Goal: Find specific page/section: Find specific page/section

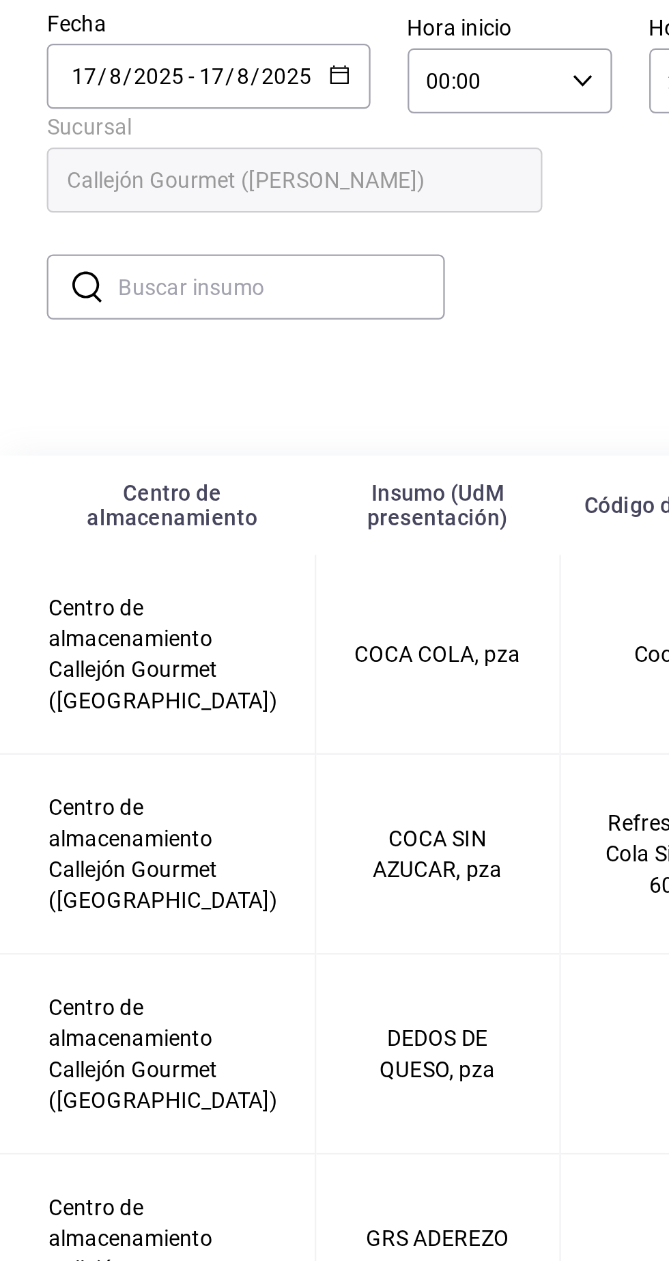
click at [151, 163] on input "8" at bounding box center [152, 164] width 7 height 11
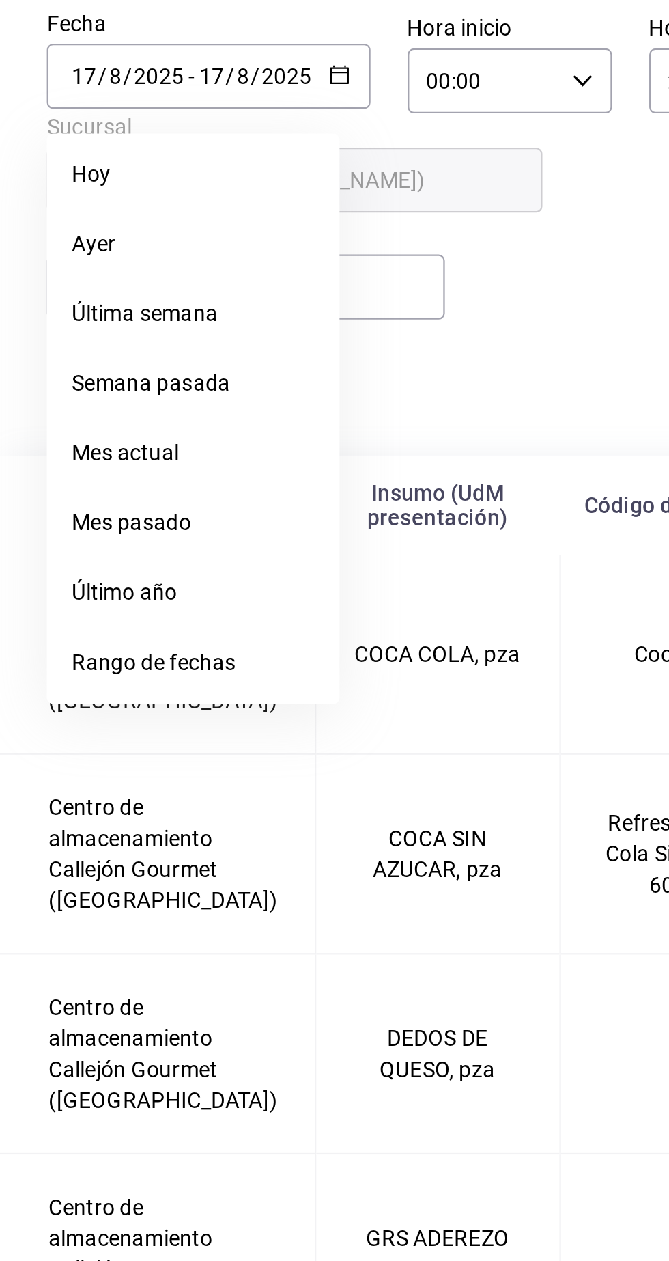
click at [115, 243] on li "Ayer" at bounding box center [130, 238] width 129 height 31
type input "[DATE]"
type input "16"
type input "[DATE]"
type input "16"
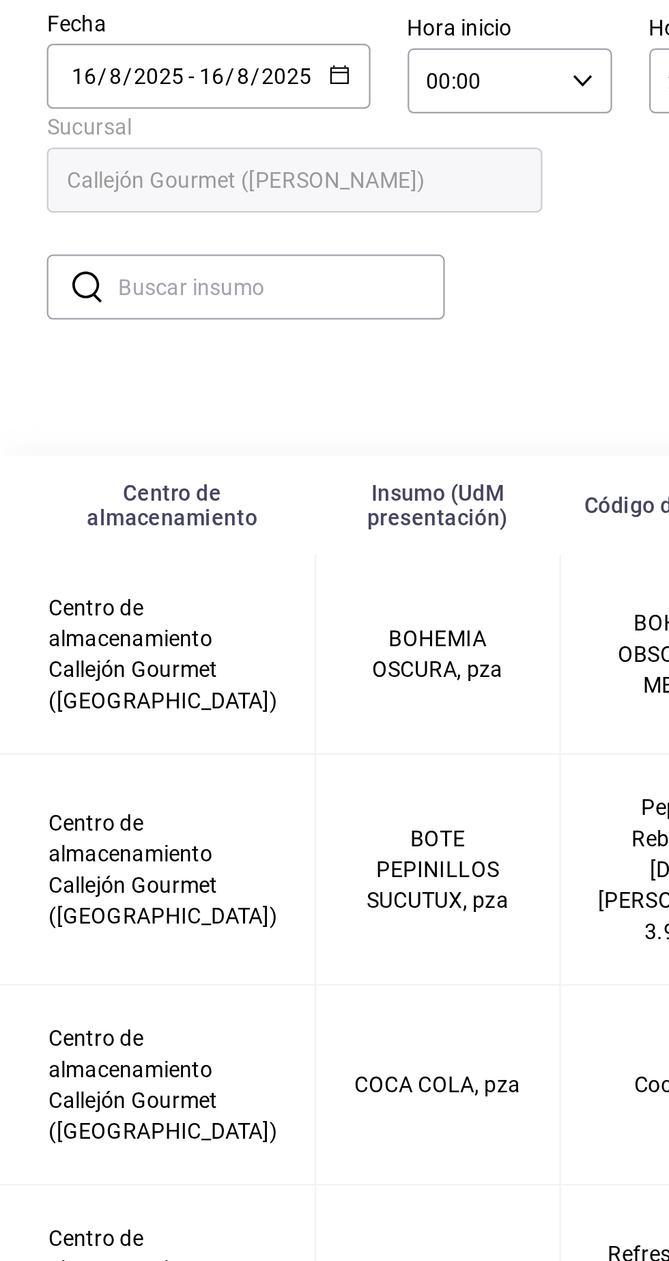
click at [181, 256] on input "text" at bounding box center [169, 257] width 144 height 27
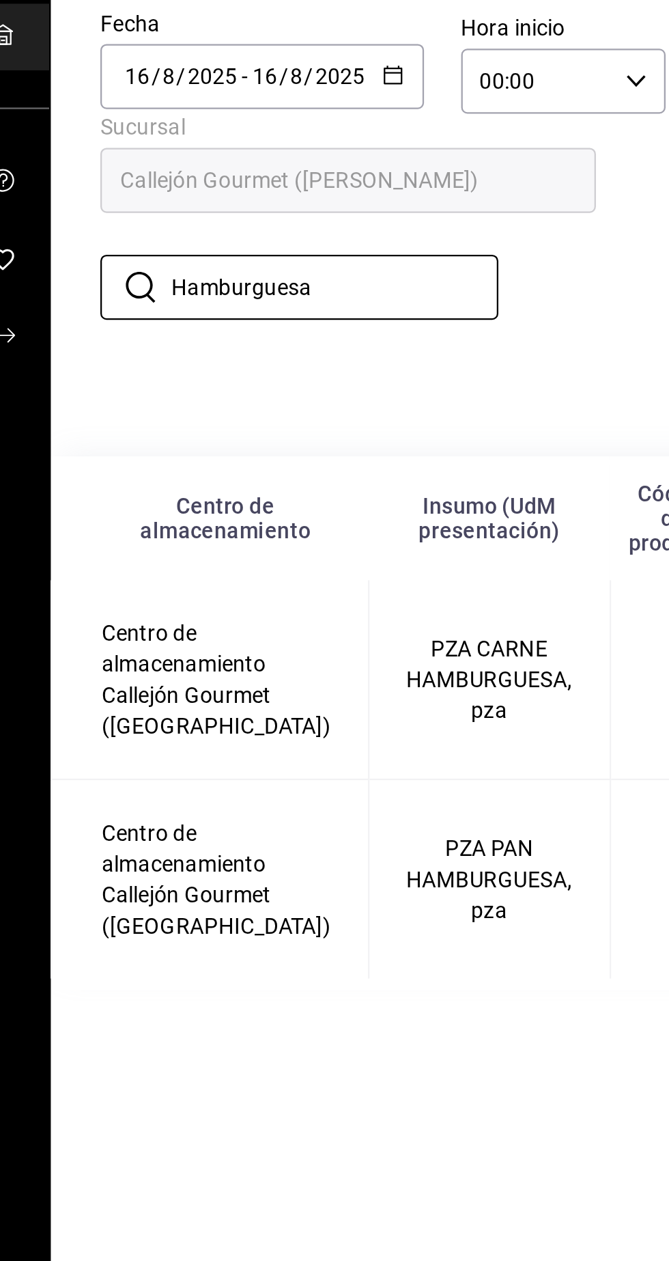
type input "Hamburguesa"
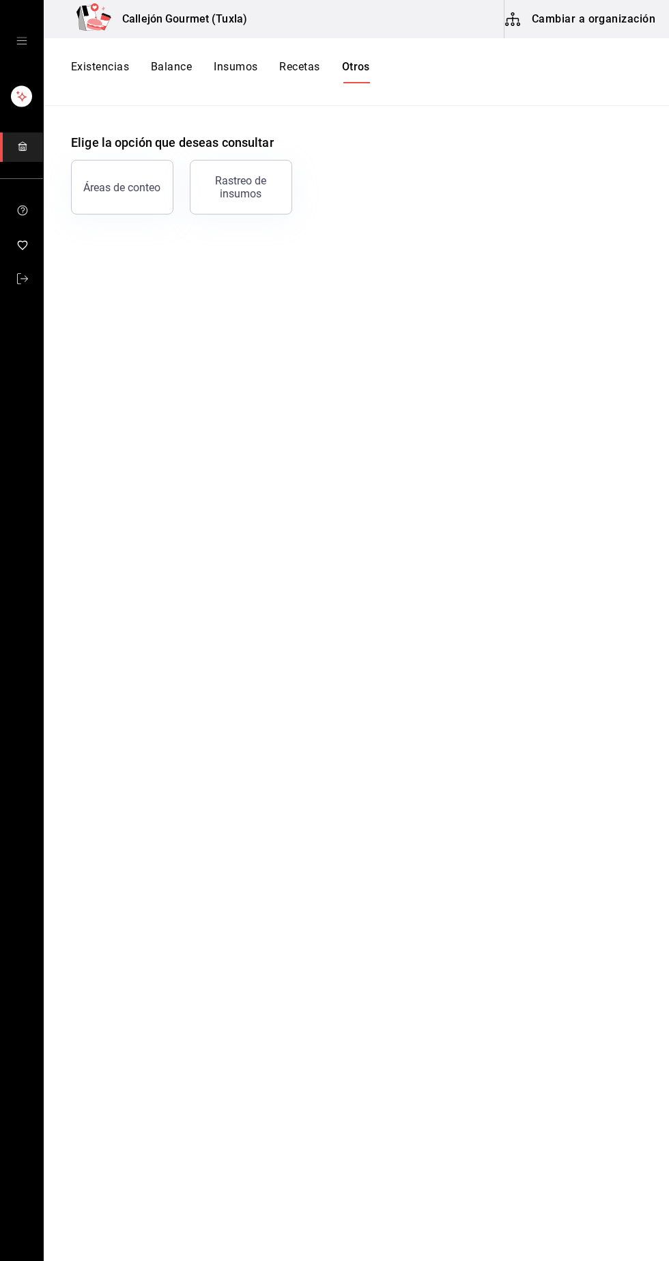
click at [258, 194] on div "Rastreo de insumos" at bounding box center [241, 187] width 85 height 26
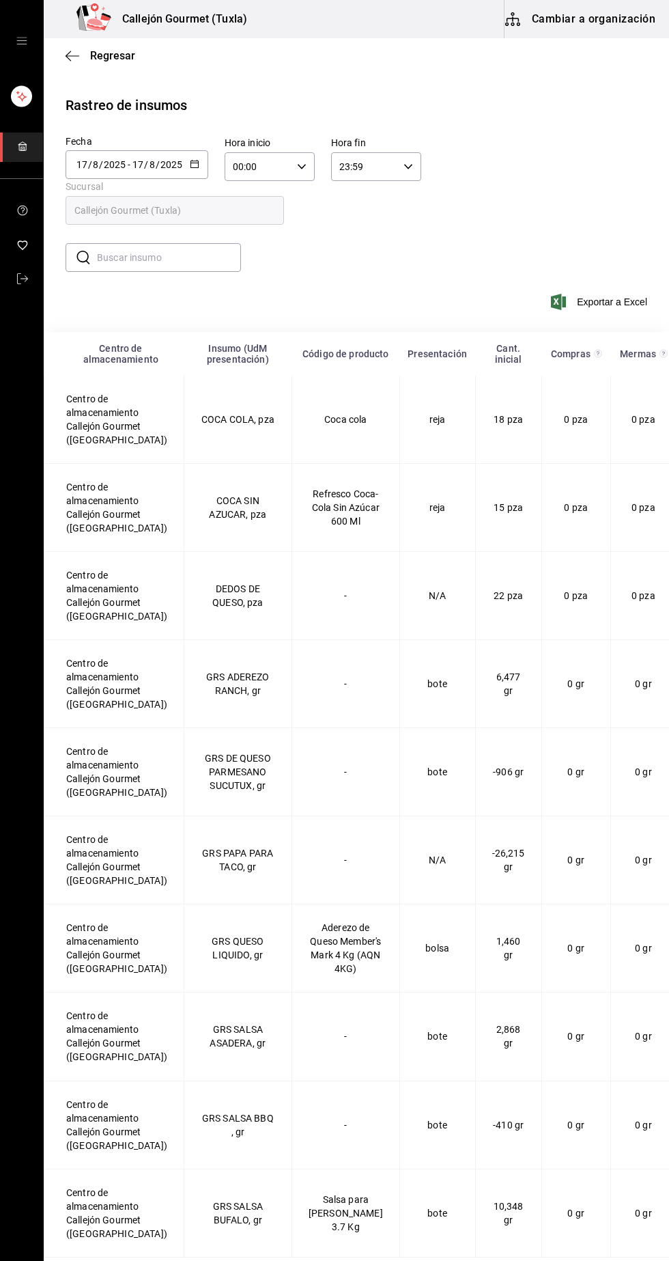
click at [163, 161] on input "2025" at bounding box center [171, 164] width 23 height 11
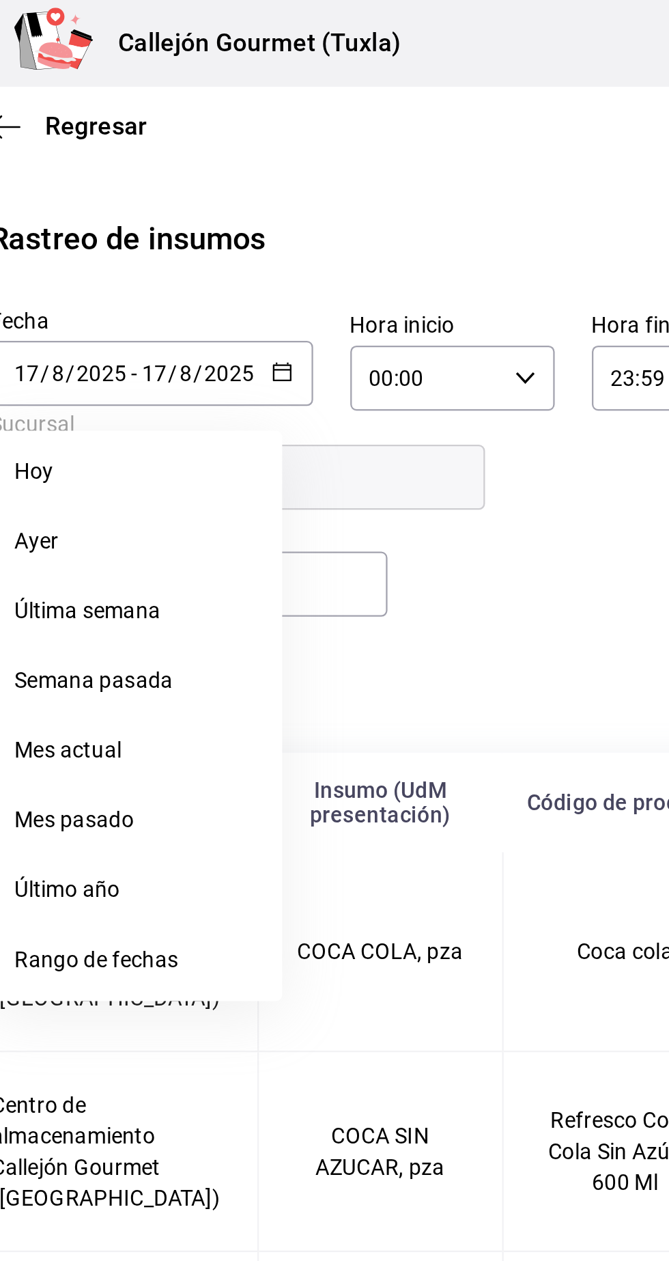
click at [102, 239] on li "Ayer" at bounding box center [130, 238] width 129 height 31
type input "[DATE]"
type input "16"
type input "[DATE]"
type input "16"
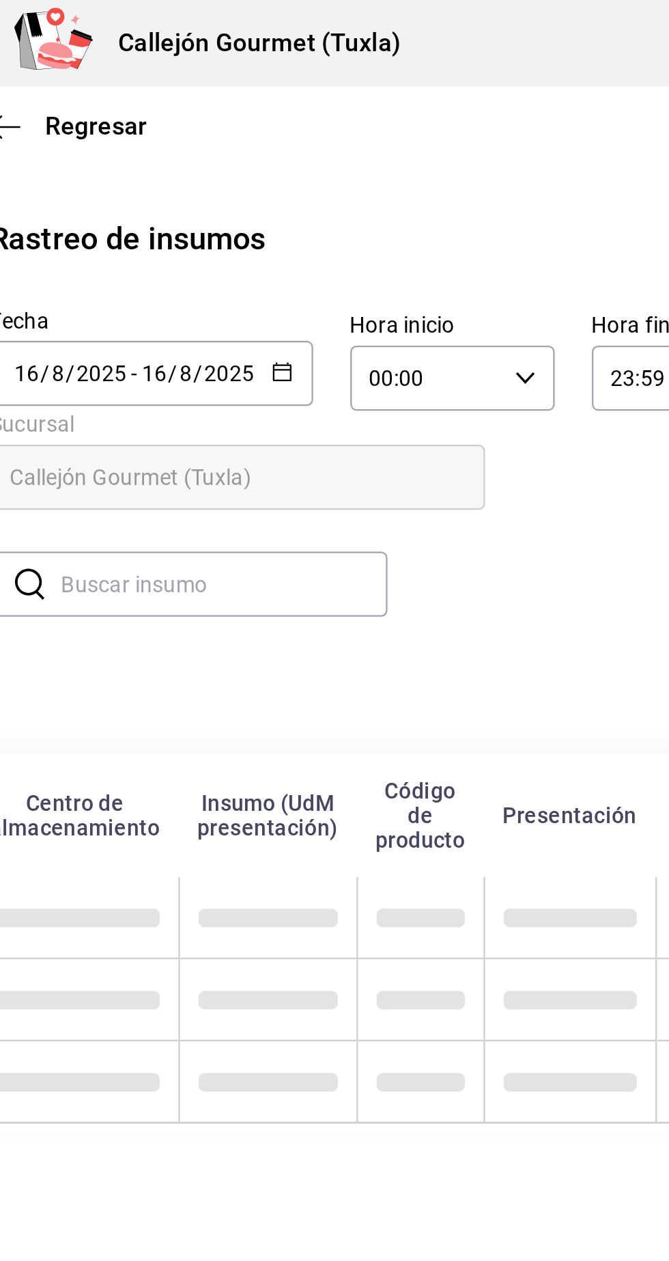
click at [201, 260] on input "text" at bounding box center [169, 257] width 144 height 27
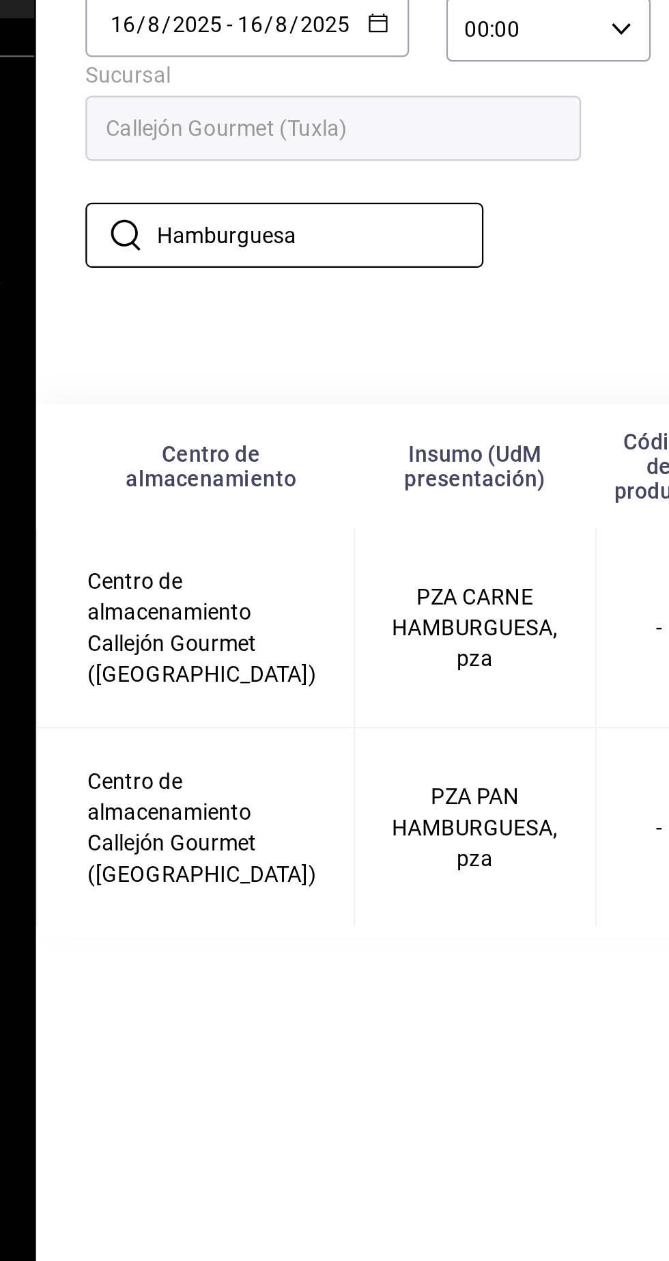
type input "Hamburguesa"
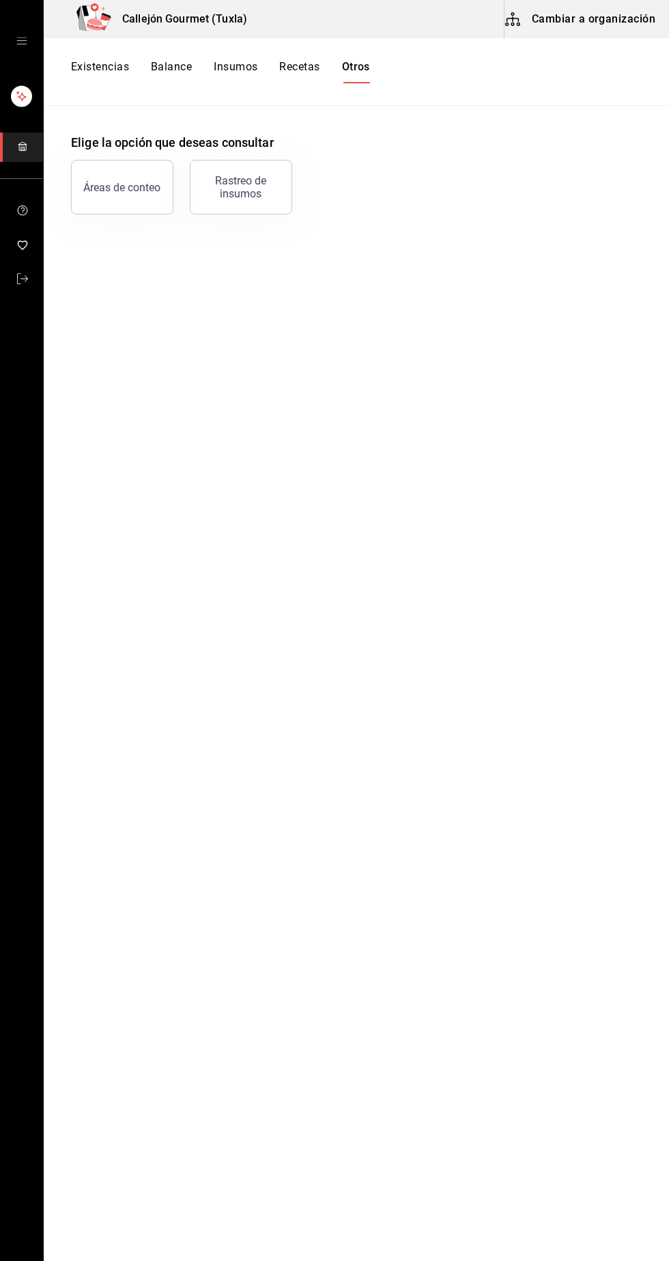
click at [106, 67] on button "Existencias" at bounding box center [100, 71] width 58 height 23
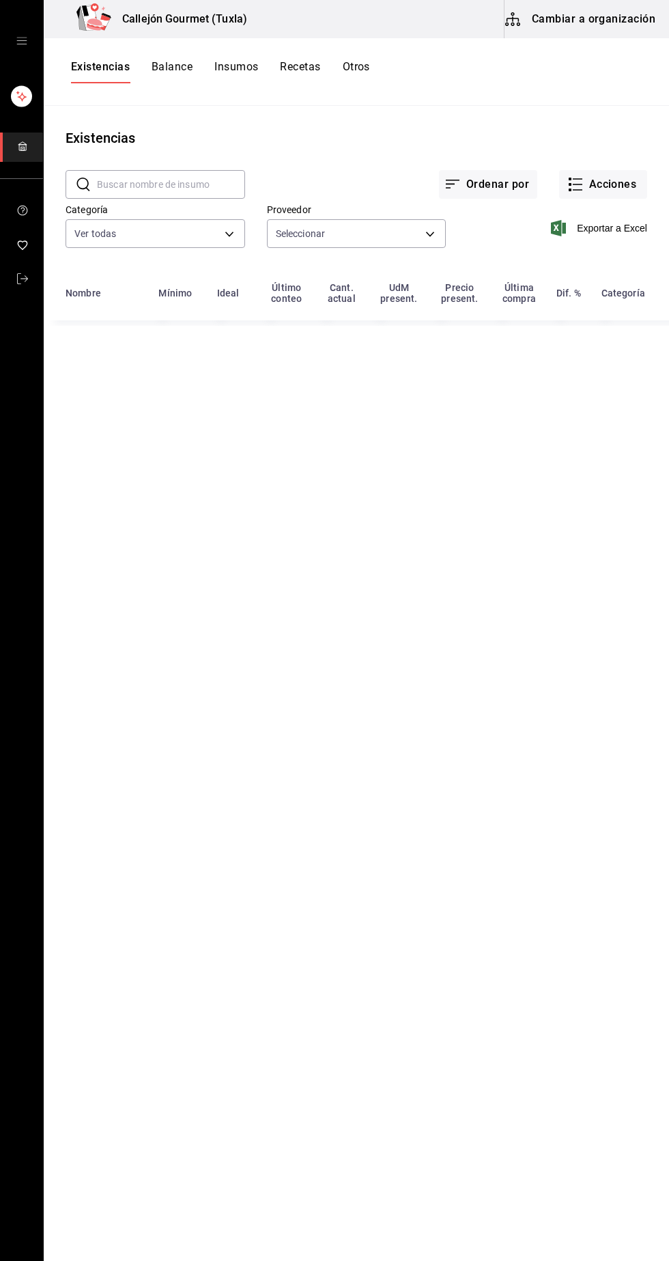
type input "d07e61b9-724f-4f83-8377-ee3ec137bf0e,f22b31a0-3d84-4ac3-8c2c-dc33927ceec7,9be79…"
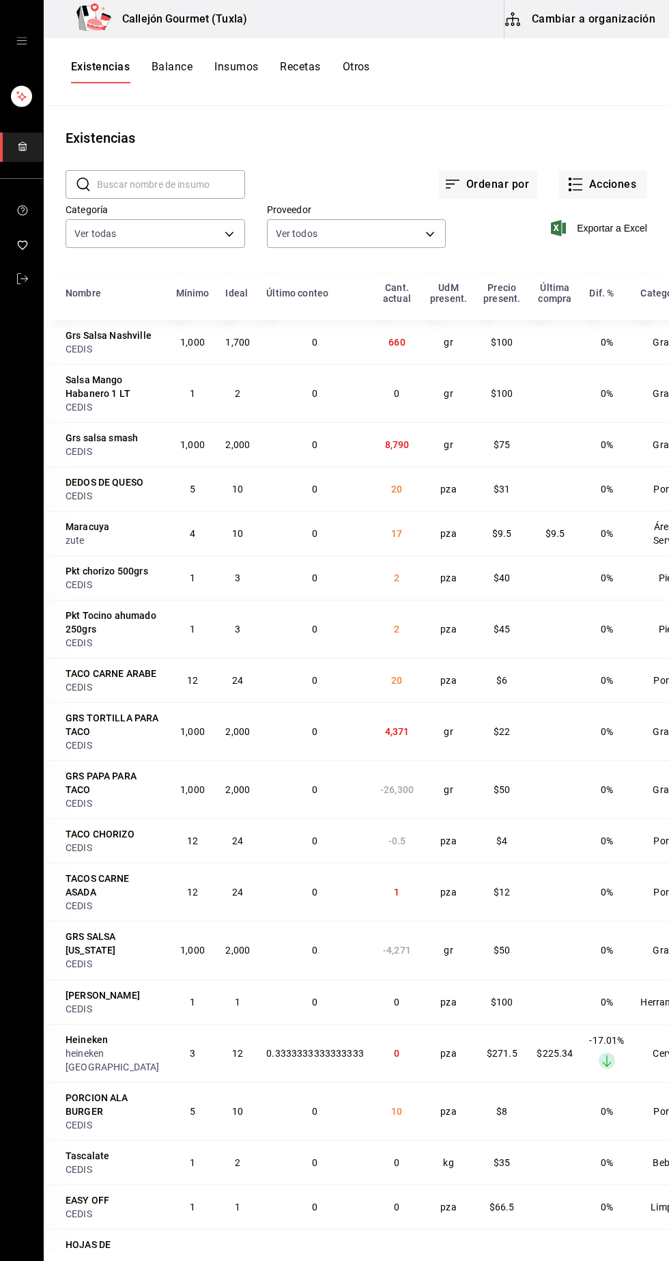
click at [195, 184] on input "text" at bounding box center [171, 184] width 148 height 27
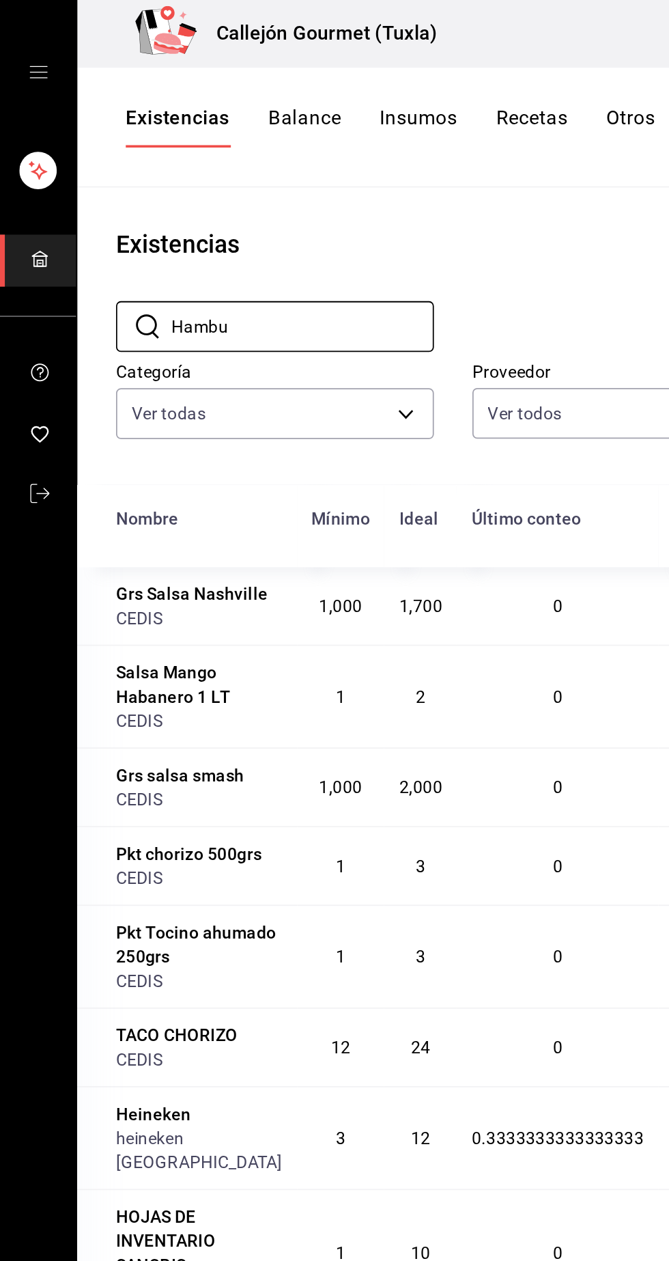
type input "Hambu"
